Goal: Task Accomplishment & Management: Use online tool/utility

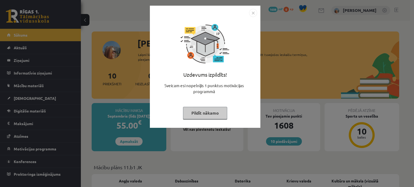
click at [207, 109] on button "Pildīt nākamo" at bounding box center [205, 113] width 44 height 12
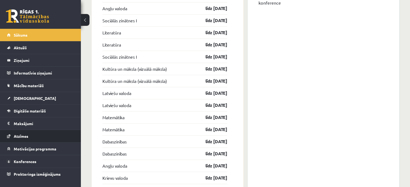
scroll to position [517, 0]
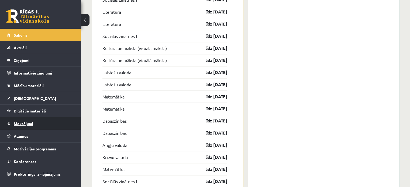
click at [26, 124] on legend "Maksājumi 0" at bounding box center [44, 123] width 60 height 12
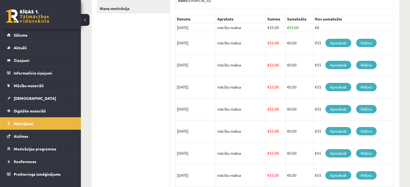
scroll to position [32, 0]
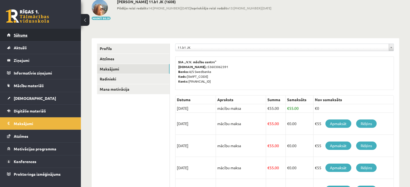
click at [27, 35] on span "Sākums" at bounding box center [21, 35] width 14 height 5
